Goal: Task Accomplishment & Management: Complete application form

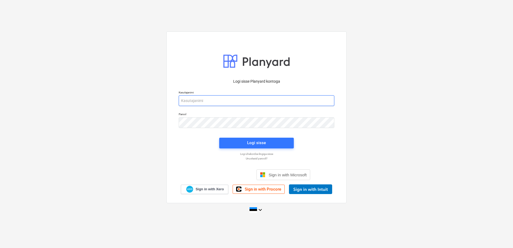
click at [249, 101] on input "email" at bounding box center [257, 100] width 156 height 11
drag, startPoint x: 246, startPoint y: 95, endPoint x: 190, endPoint y: 102, distance: 56.2
click at [184, 99] on div "Kasutajanimi [EMAIL_ADDRESS][DOMAIN_NAME]" at bounding box center [257, 98] width 156 height 15
drag, startPoint x: 230, startPoint y: 100, endPoint x: 164, endPoint y: 95, distance: 65.3
click at [164, 95] on div "Logi sisse Planyard kontoga Kasutajanimi [EMAIL_ADDRESS][DOMAIN_NAME] Parool Lo…" at bounding box center [256, 124] width 513 height 194
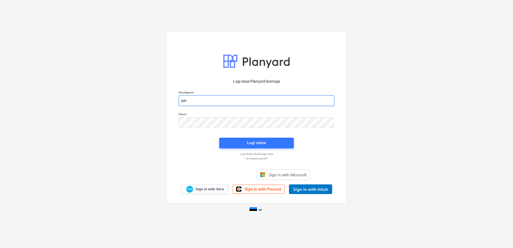
type input "[EMAIL_ADDRESS][DOMAIN_NAME]"
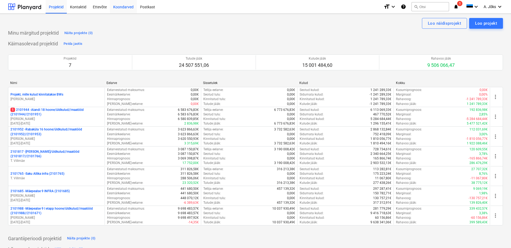
click at [123, 8] on div "Koondarved" at bounding box center [123, 7] width 27 height 14
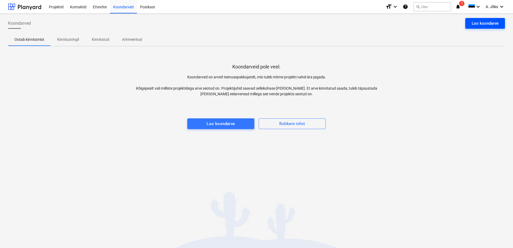
click at [475, 24] on div "Loo koondarve" at bounding box center [484, 23] width 27 height 7
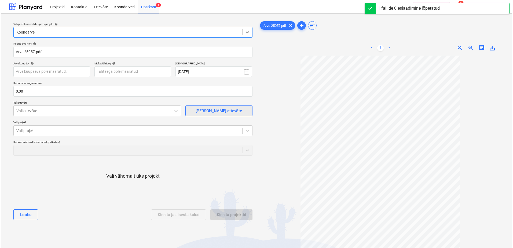
scroll to position [27, 0]
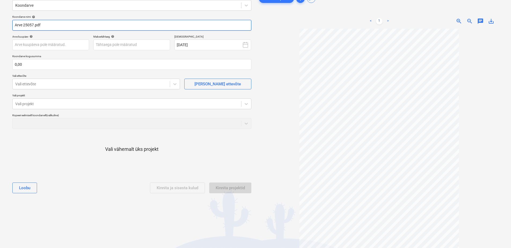
click at [18, 25] on input "Arve 25057.pdf" at bounding box center [131, 25] width 239 height 11
paste input "Danvik Äri OÜ"
type input "Danvik Äri OU arve 25057.pdf"
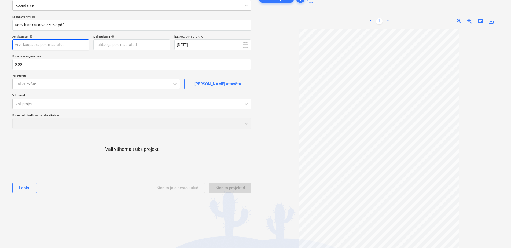
click at [54, 43] on body "Projektid Kontaktid Ettevõte Koondarved Postkast 1 format_size keyboard_arrow_d…" at bounding box center [255, 97] width 511 height 248
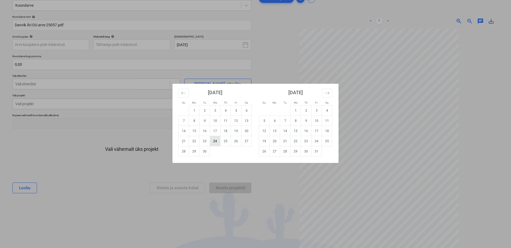
click at [216, 142] on td "24" at bounding box center [215, 141] width 10 height 10
type input "[DATE]"
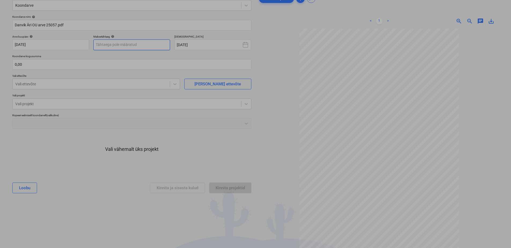
click at [123, 44] on body "Projektid Kontaktid Ettevõte Koondarved Postkast 1 format_size keyboard_arrow_d…" at bounding box center [255, 97] width 511 height 248
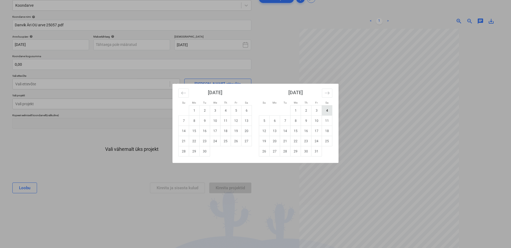
click at [326, 110] on td "4" at bounding box center [327, 110] width 10 height 10
type input "[DATE]"
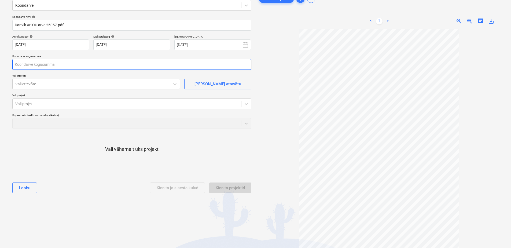
click at [91, 65] on input "text" at bounding box center [131, 64] width 239 height 11
type input "2 420,00"
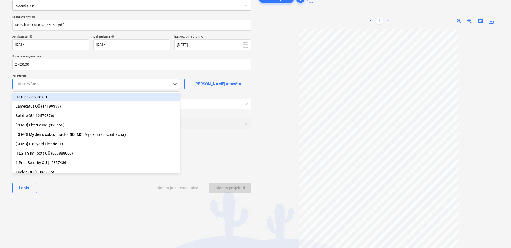
click at [91, 84] on div at bounding box center [91, 83] width 152 height 5
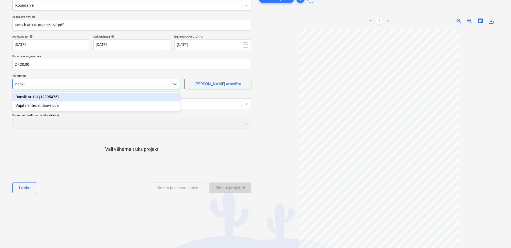
type input "danvik"
click at [82, 96] on div "Danvik Äri OÜ (12395475)" at bounding box center [96, 97] width 168 height 9
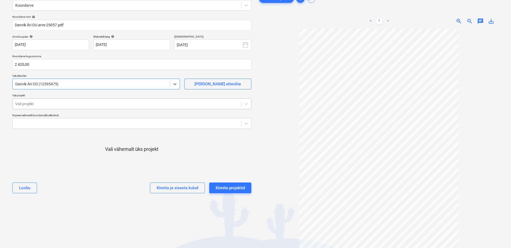
click at [79, 105] on div at bounding box center [126, 103] width 223 height 5
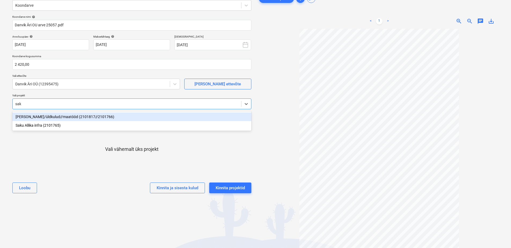
type input "saku"
click at [59, 116] on div "[PERSON_NAME]/üldkulud//maatööd (2101817//2101766)" at bounding box center [131, 116] width 239 height 9
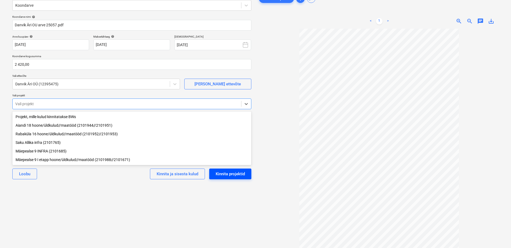
click at [221, 176] on div "Kinnita projektid" at bounding box center [230, 173] width 29 height 7
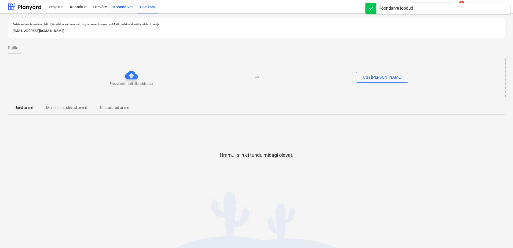
click at [120, 9] on div "Koondarved" at bounding box center [123, 7] width 27 height 14
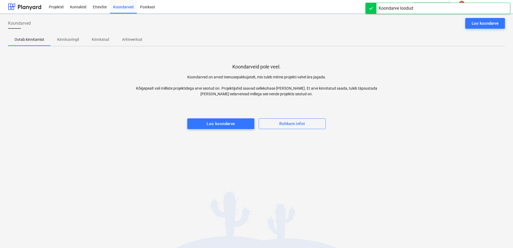
click at [66, 37] on p "Kinnitusringil" at bounding box center [68, 40] width 22 height 6
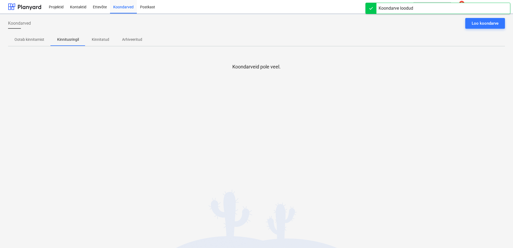
click at [101, 110] on div "Koondarveid pole veel." at bounding box center [256, 91] width 497 height 80
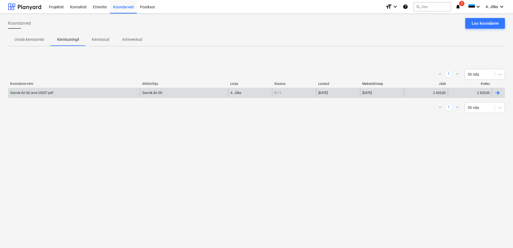
click at [43, 90] on div "Danvik Äri OU arve 25057.pdf" at bounding box center [74, 92] width 132 height 9
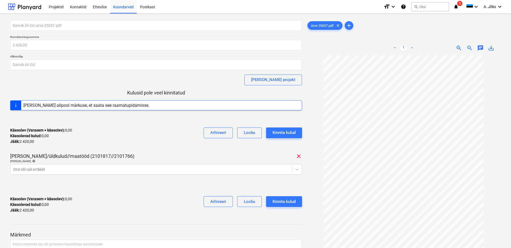
click at [482, 48] on span "chat" at bounding box center [480, 48] width 6 height 6
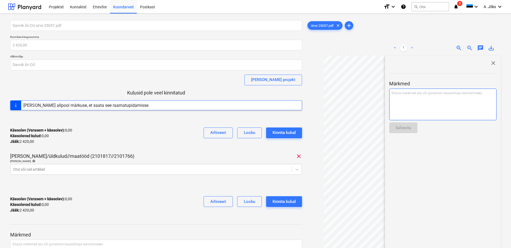
click at [431, 97] on div "Kirjuta märkmed siia või @mention kaastöötaja teavitamiseks ﻿" at bounding box center [442, 104] width 107 height 32
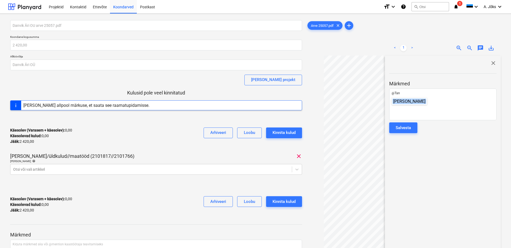
click at [413, 104] on div "[PERSON_NAME]" at bounding box center [408, 101] width 35 height 7
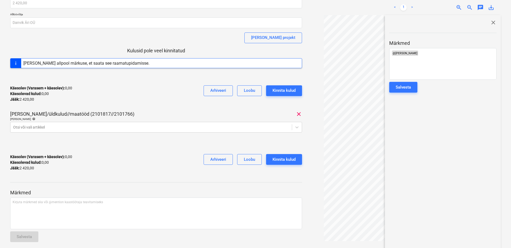
scroll to position [47, 0]
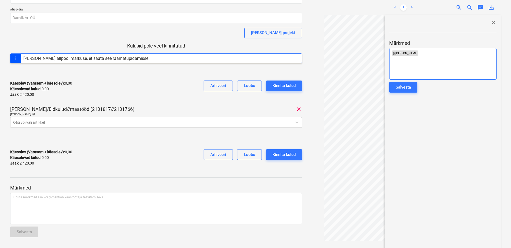
click at [451, 56] on p "﻿ @ [PERSON_NAME] ﻿ ﻿" at bounding box center [442, 52] width 102 height 5
drag, startPoint x: 432, startPoint y: 53, endPoint x: 414, endPoint y: 56, distance: 18.5
click at [414, 56] on p "﻿ @ [PERSON_NAME] ﻿ palun kinnita, jõuan veel septembrikuusse sisestada." at bounding box center [442, 55] width 102 height 10
copy span "palun kinnita,"
click at [481, 56] on div "﻿ @ [PERSON_NAME] ﻿ jõuan veel septembrikuusse sisestada." at bounding box center [442, 64] width 107 height 32
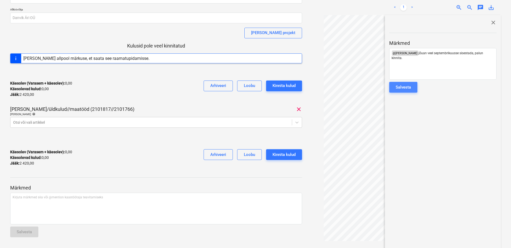
click at [410, 88] on div "Salvesta" at bounding box center [402, 87] width 15 height 7
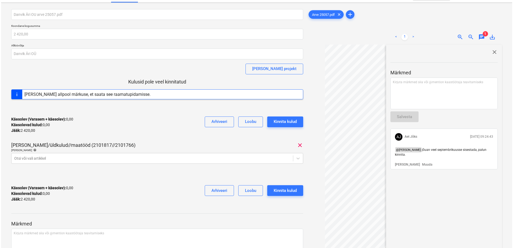
scroll to position [0, 0]
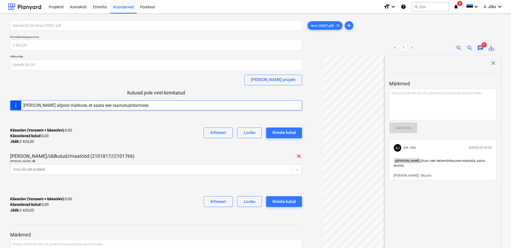
click at [493, 63] on span "close" at bounding box center [493, 63] width 6 height 6
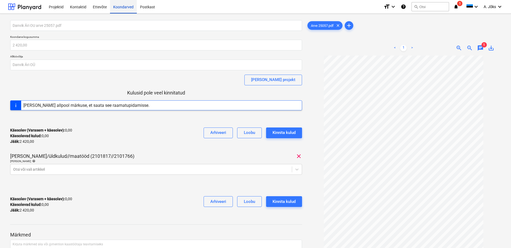
click at [113, 7] on div "Koondarved" at bounding box center [123, 7] width 27 height 14
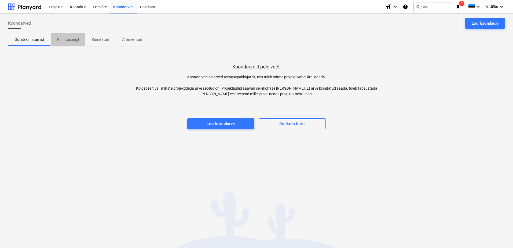
drag, startPoint x: 66, startPoint y: 40, endPoint x: 71, endPoint y: 58, distance: 18.5
click at [66, 40] on p "Kinnitusringil" at bounding box center [68, 40] width 22 height 6
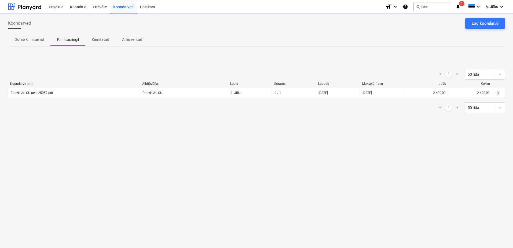
click at [88, 128] on div "< 1 > 50 rida Koondarve nimi Alltöövõtja Looja Staatus Loodud Maksetähtaeg Jääk…" at bounding box center [256, 91] width 497 height 80
